Goal: Task Accomplishment & Management: Use online tool/utility

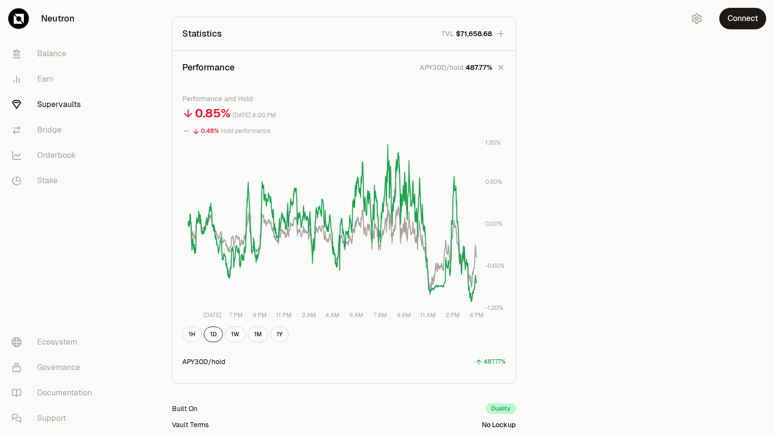
scroll to position [350, 0]
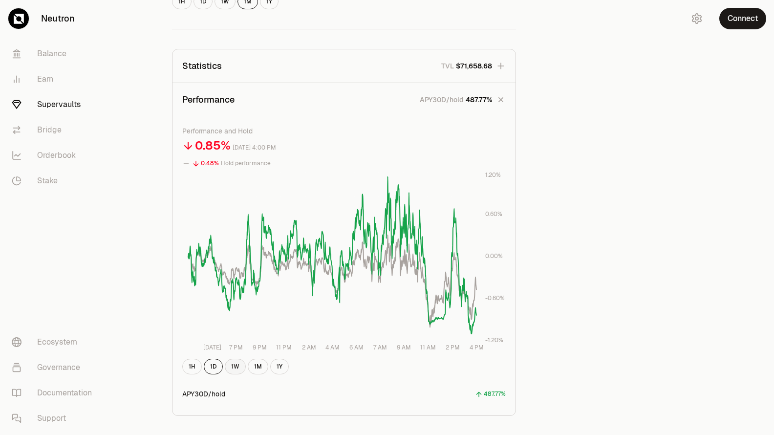
click at [238, 366] on button "1W" at bounding box center [235, 367] width 21 height 16
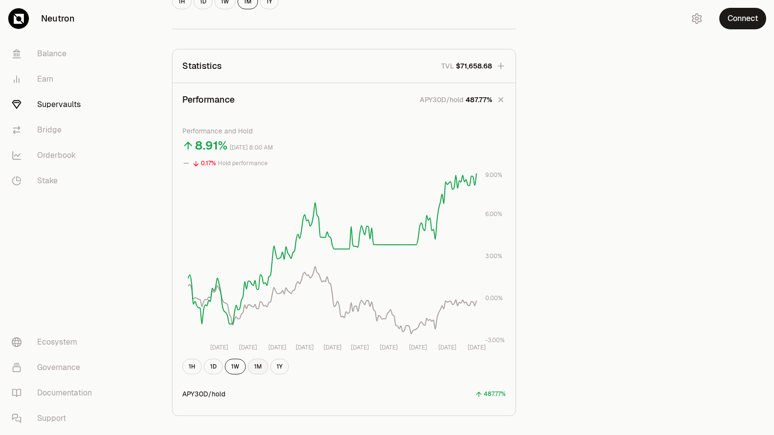
click at [261, 367] on button "1M" at bounding box center [258, 367] width 21 height 16
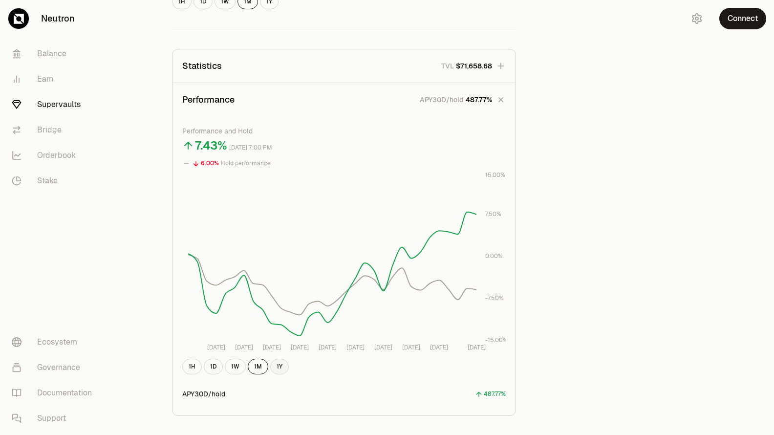
click at [281, 364] on button "1Y" at bounding box center [279, 367] width 19 height 16
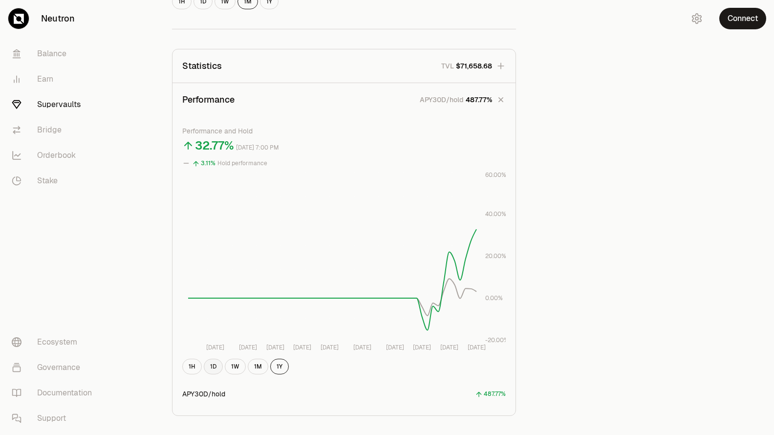
click at [216, 370] on button "1D" at bounding box center [213, 367] width 19 height 16
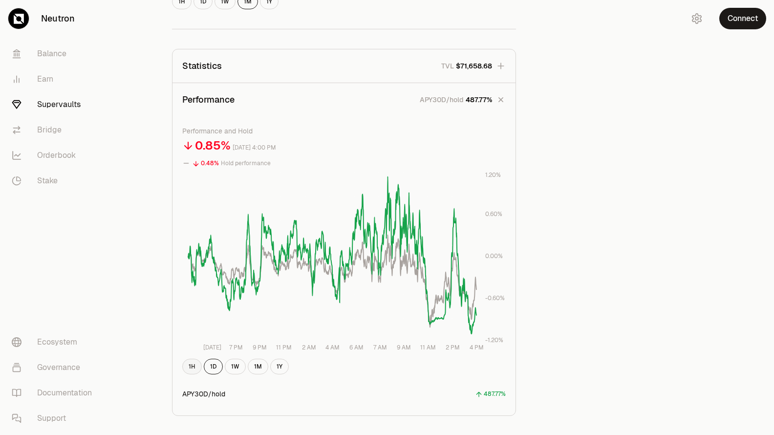
click at [190, 366] on button "1H" at bounding box center [192, 367] width 20 height 16
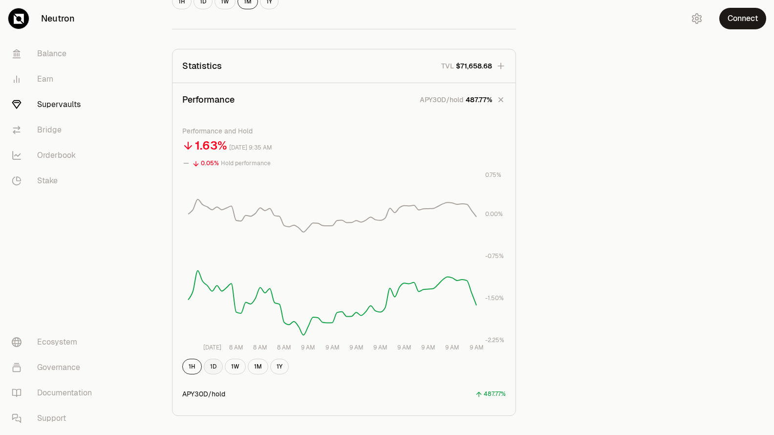
click at [210, 366] on button "1D" at bounding box center [213, 367] width 19 height 16
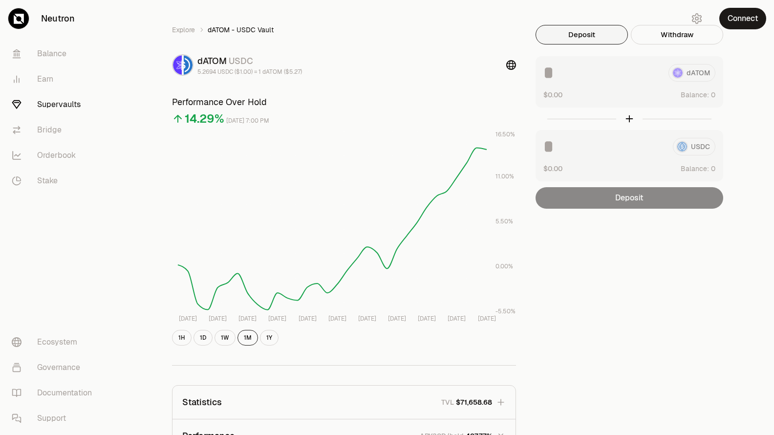
scroll to position [0, 0]
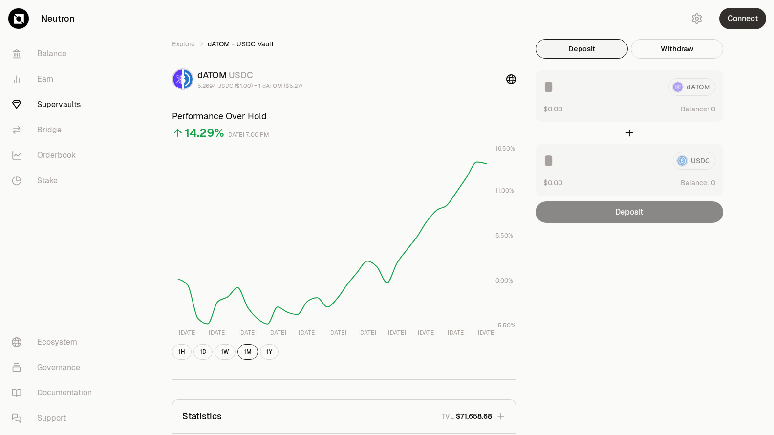
click at [746, 13] on button "Connect" at bounding box center [742, 19] width 47 height 22
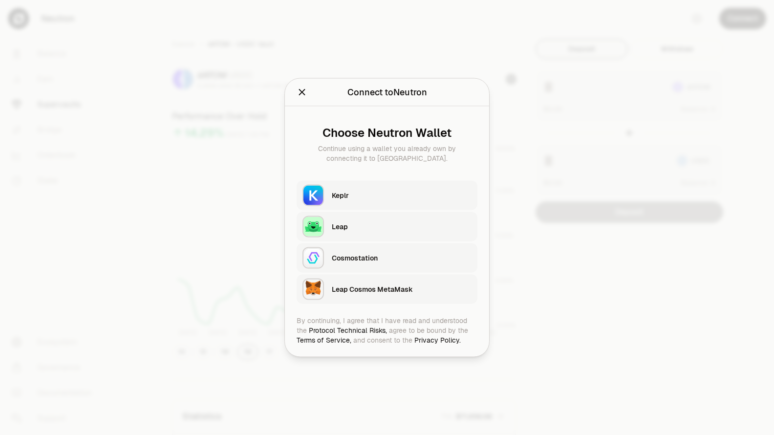
click at [351, 195] on div "Keplr" at bounding box center [402, 196] width 140 height 10
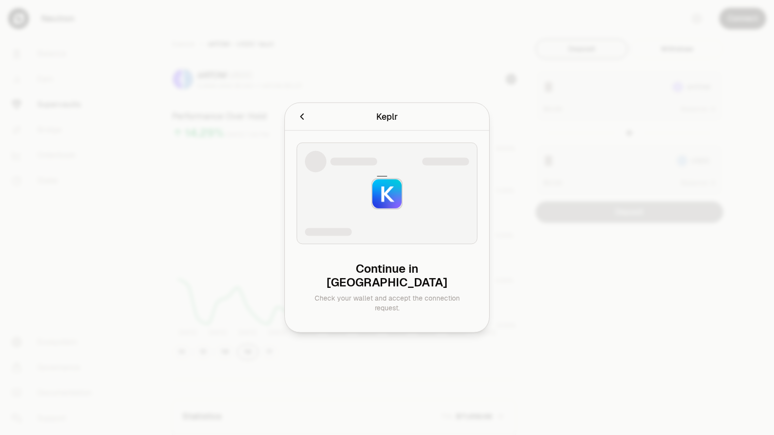
click at [595, 111] on div at bounding box center [387, 217] width 774 height 435
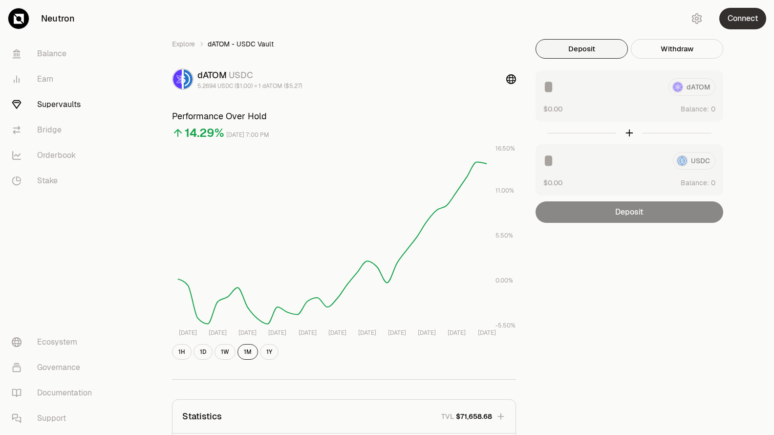
click at [740, 22] on button "Connect" at bounding box center [742, 19] width 47 height 22
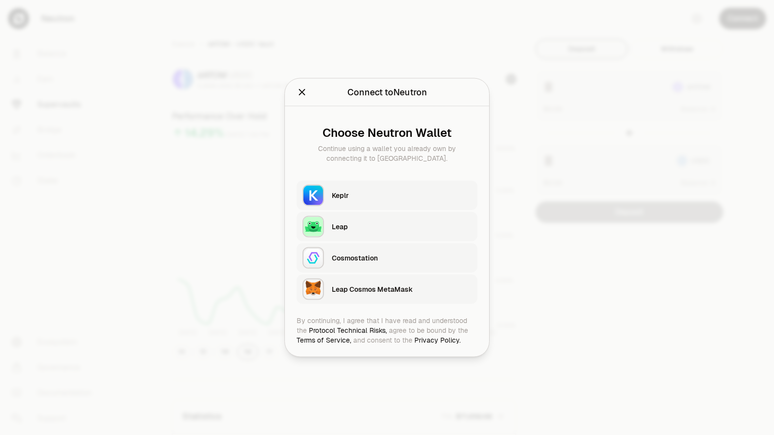
click at [353, 191] on div "Keplr" at bounding box center [402, 196] width 140 height 10
